Goal: Find specific page/section: Find specific page/section

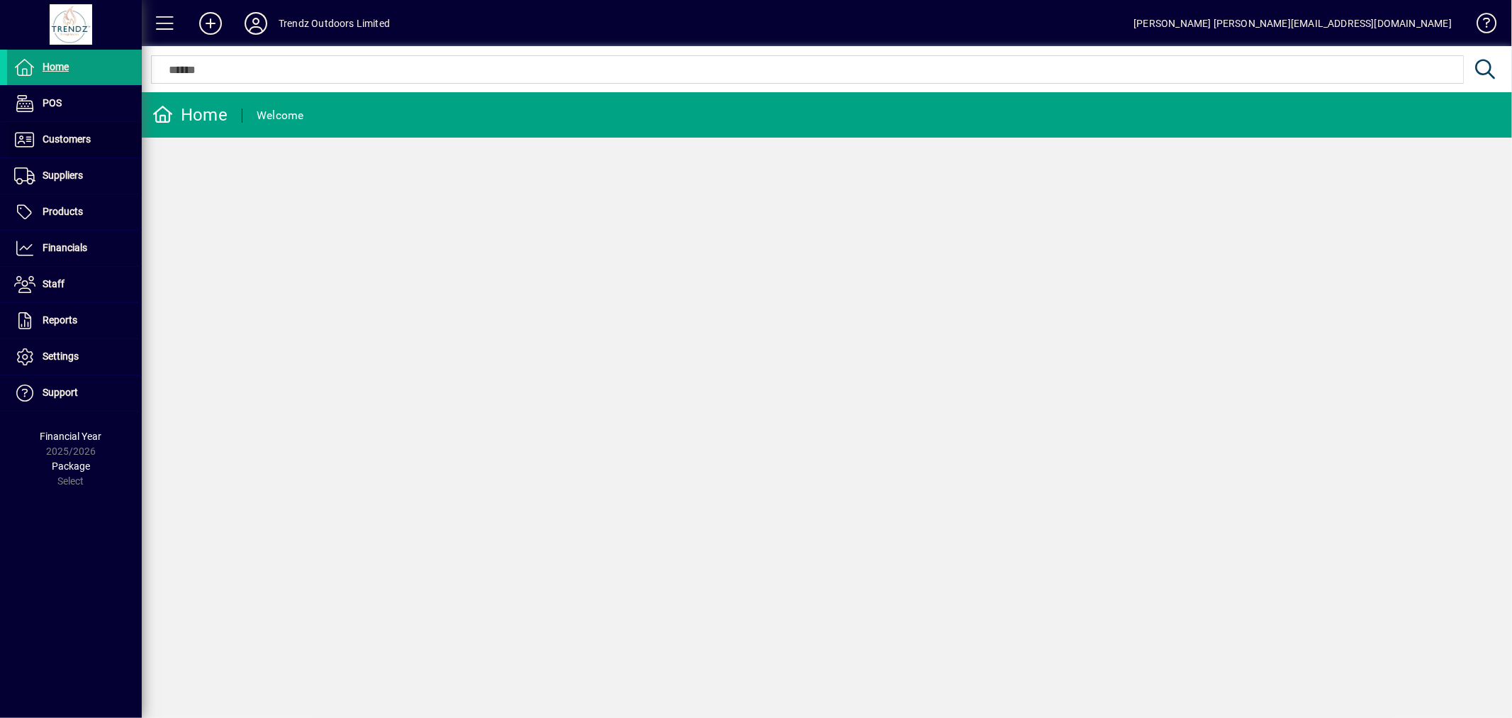
click at [72, 135] on span "Customers" at bounding box center [67, 138] width 48 height 11
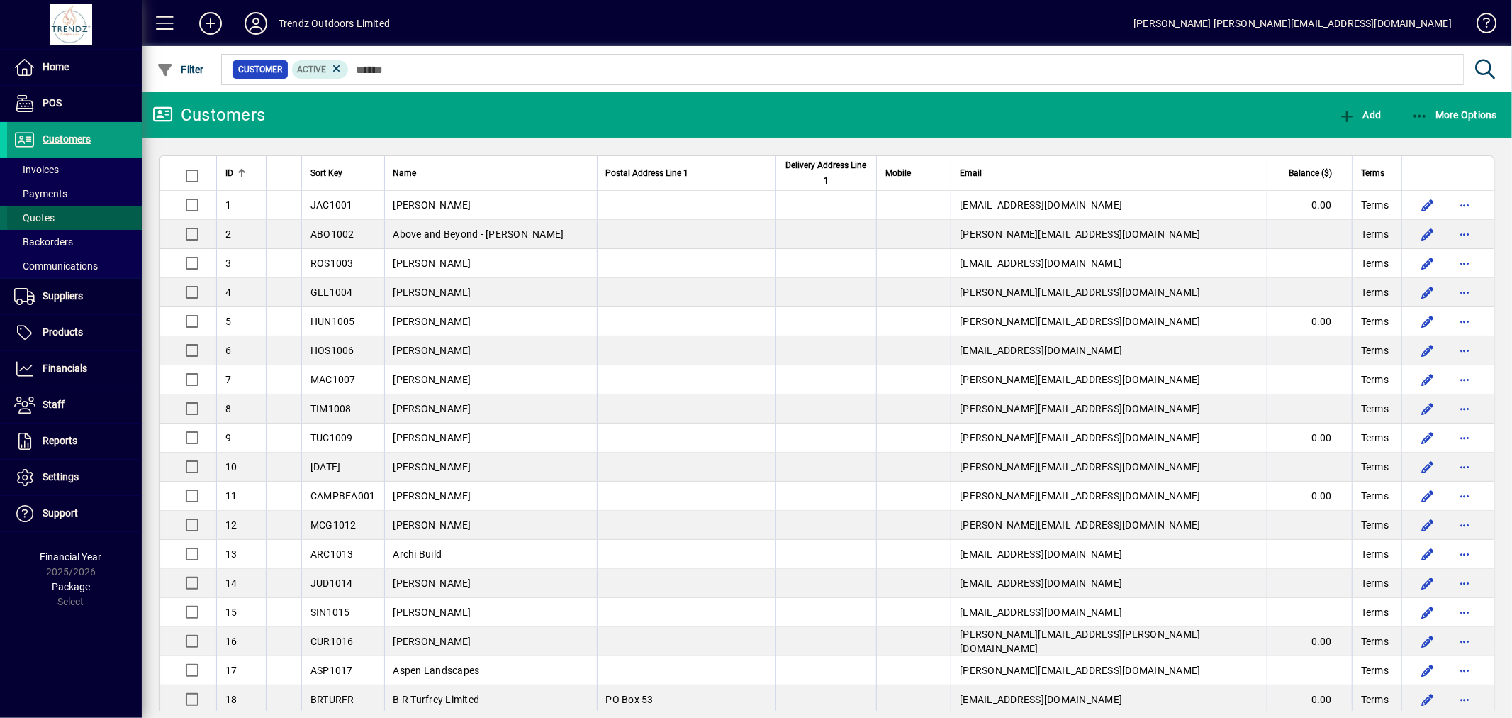
click at [48, 213] on span "Quotes" at bounding box center [34, 217] width 40 height 11
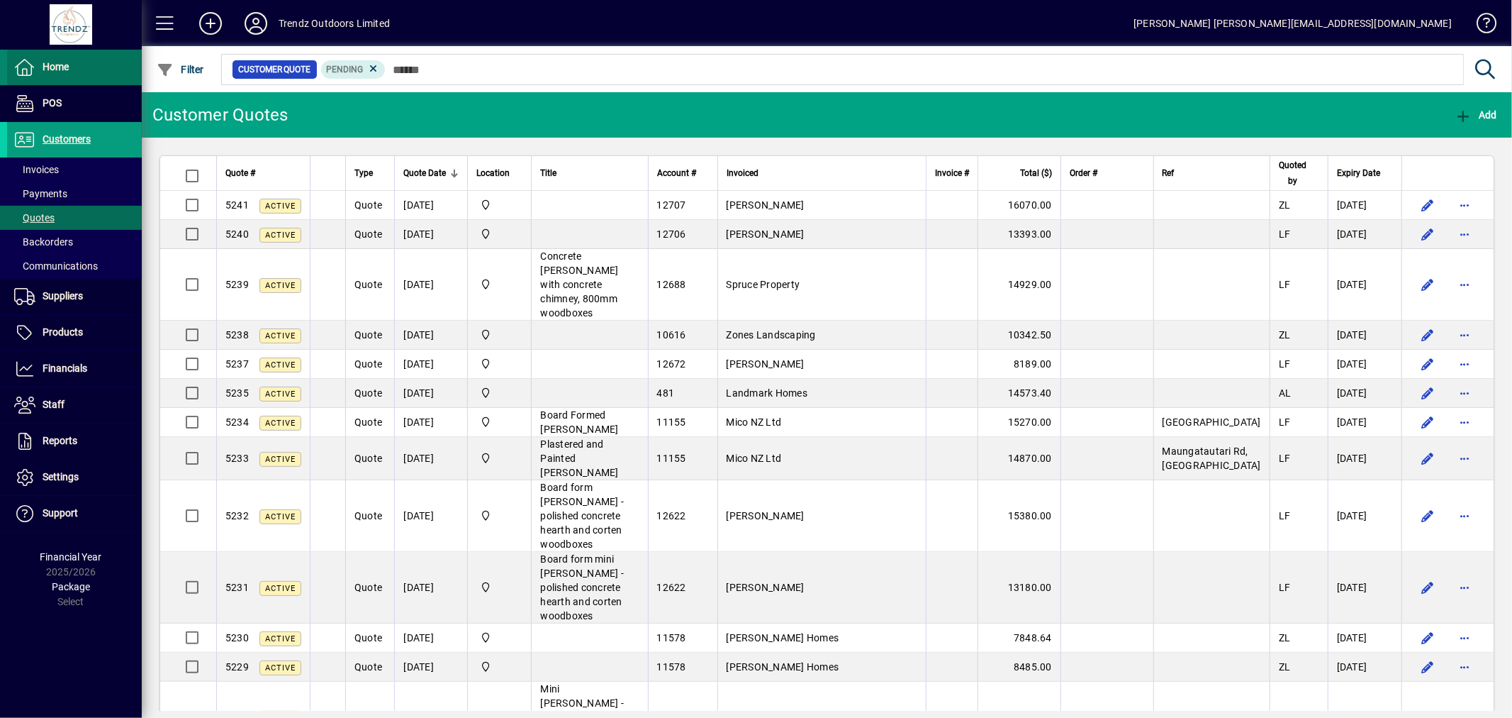
click at [74, 78] on span at bounding box center [74, 67] width 135 height 34
